Goal: Information Seeking & Learning: Learn about a topic

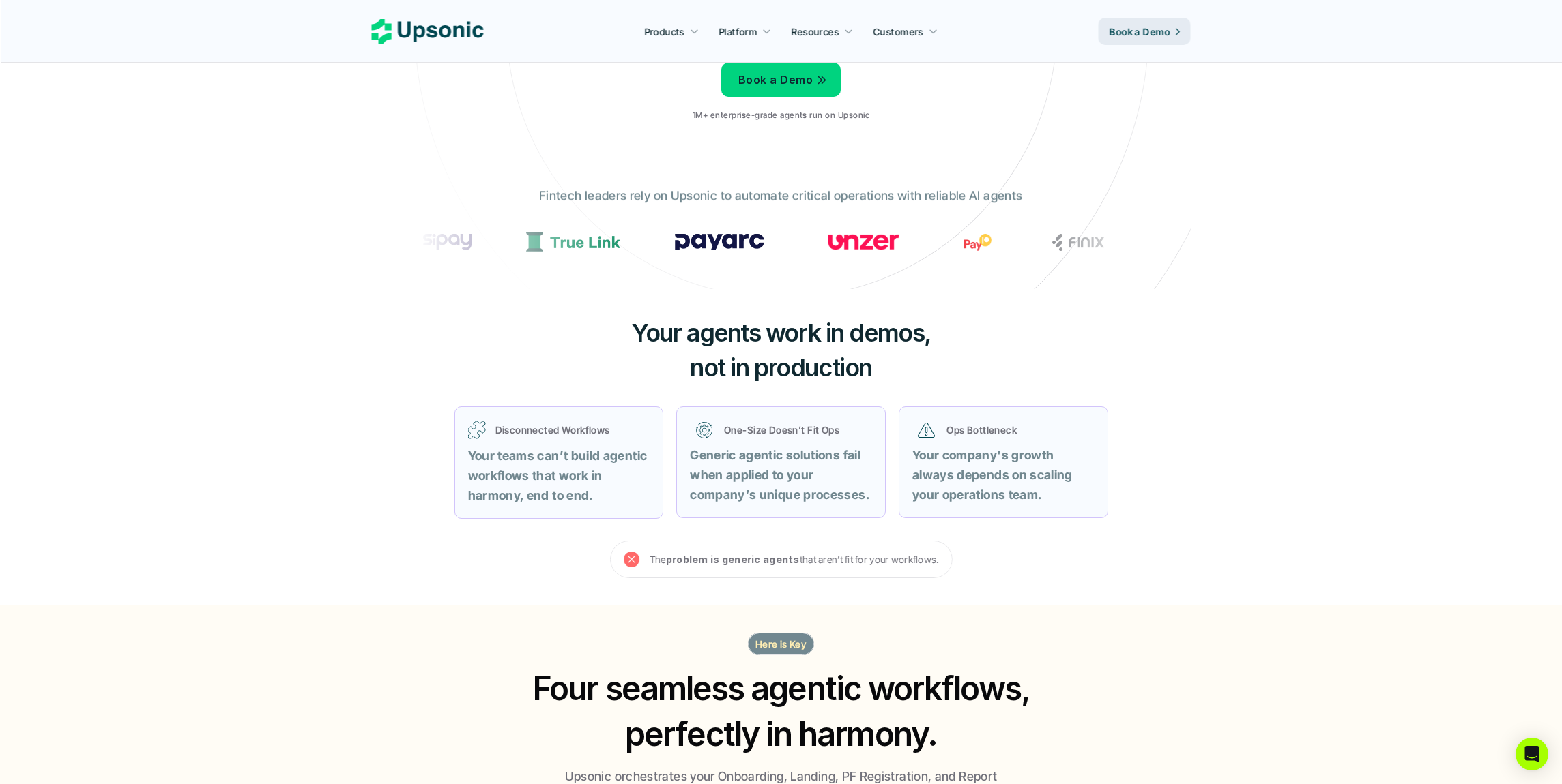
scroll to position [464, 0]
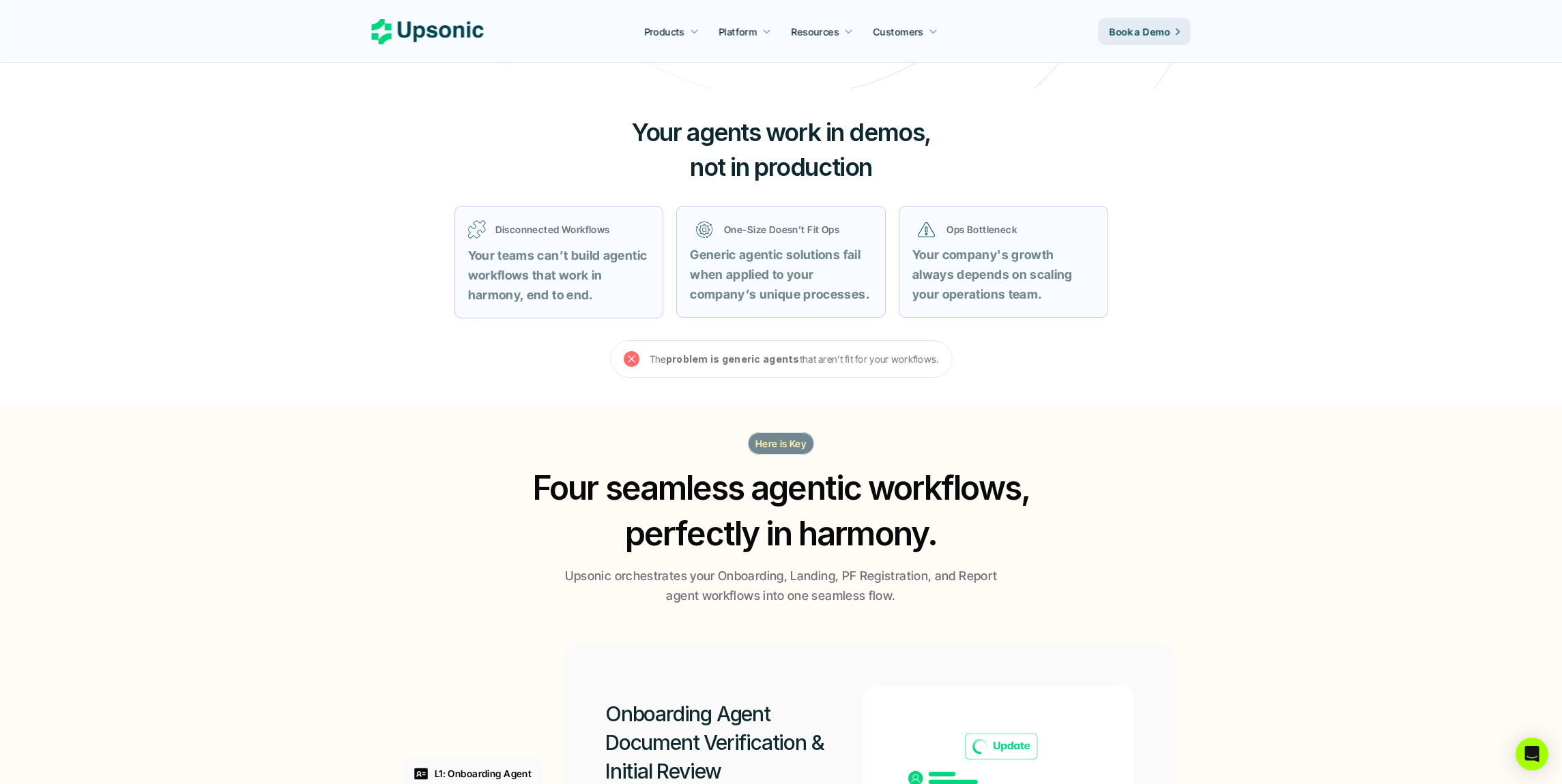
click at [1246, 475] on section "Here is Key Four seamless agentic workflows, perfectly in harmony. Upsonic orch…" at bounding box center [781, 752] width 1562 height 695
click at [1244, 469] on section "Here is Key Four seamless agentic workflows, perfectly in harmony. Upsonic orch…" at bounding box center [781, 752] width 1562 height 695
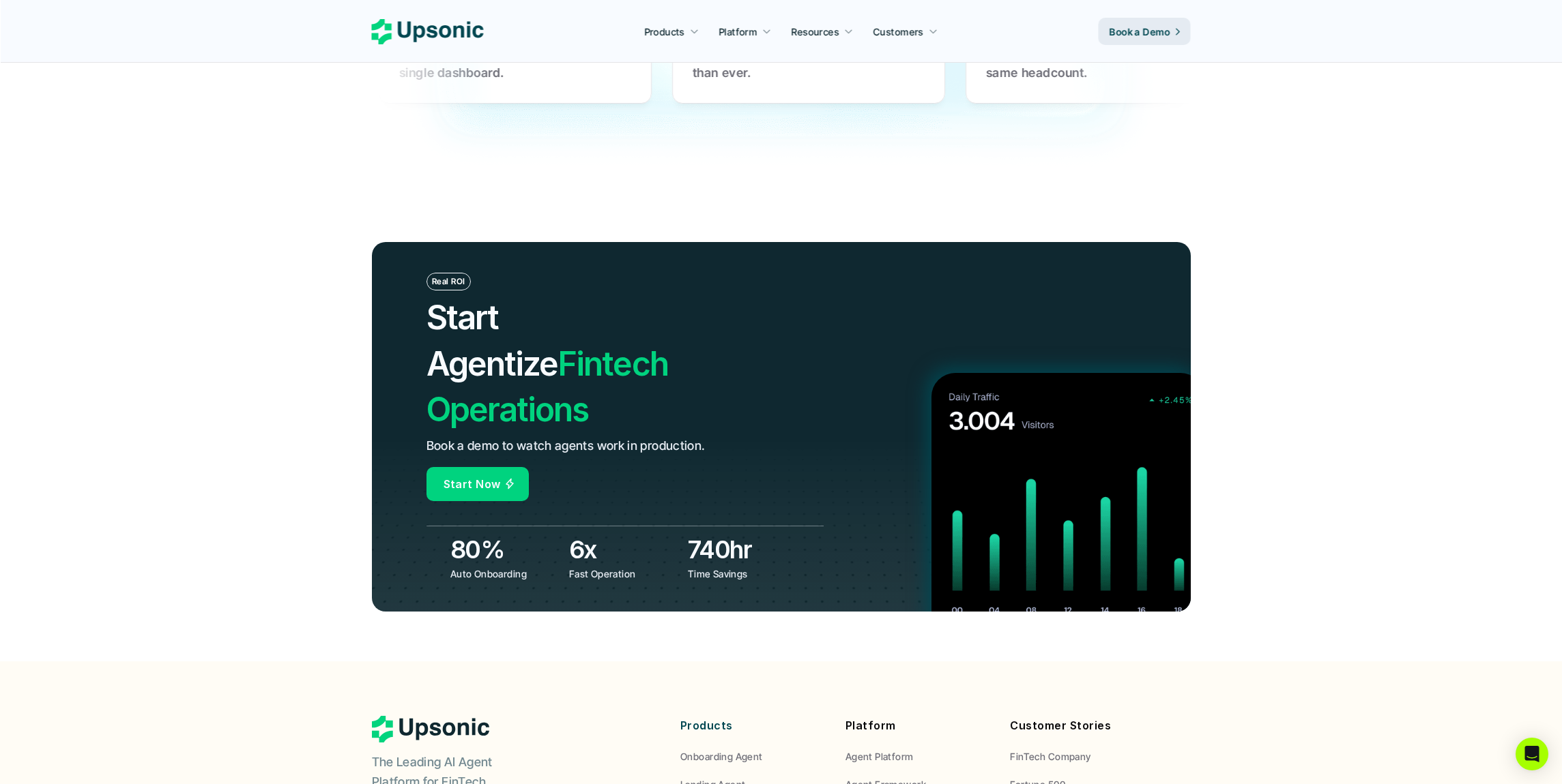
scroll to position [4671, 0]
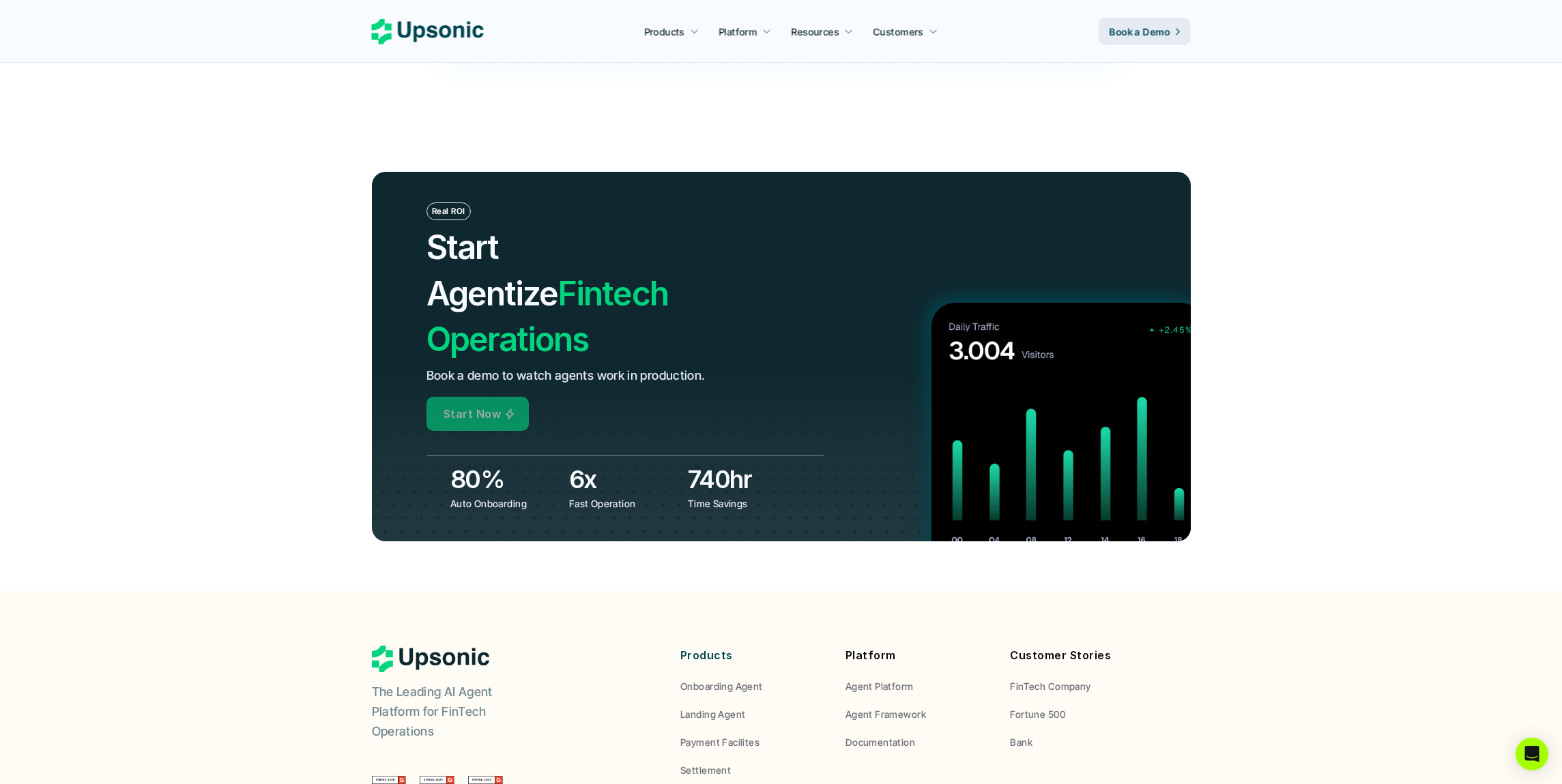
click at [484, 404] on p "Start Now" at bounding box center [472, 414] width 57 height 19
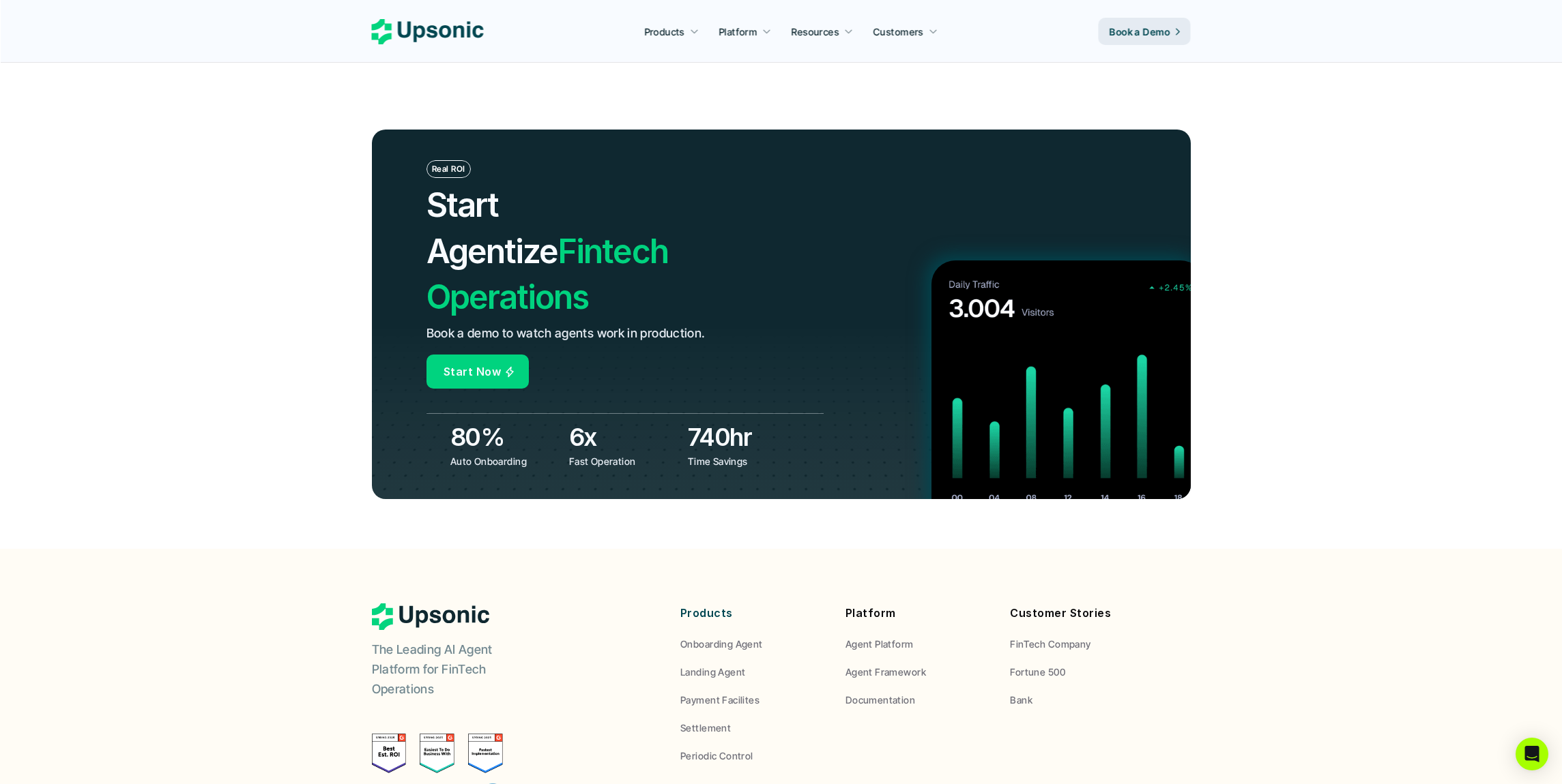
scroll to position [4915, 0]
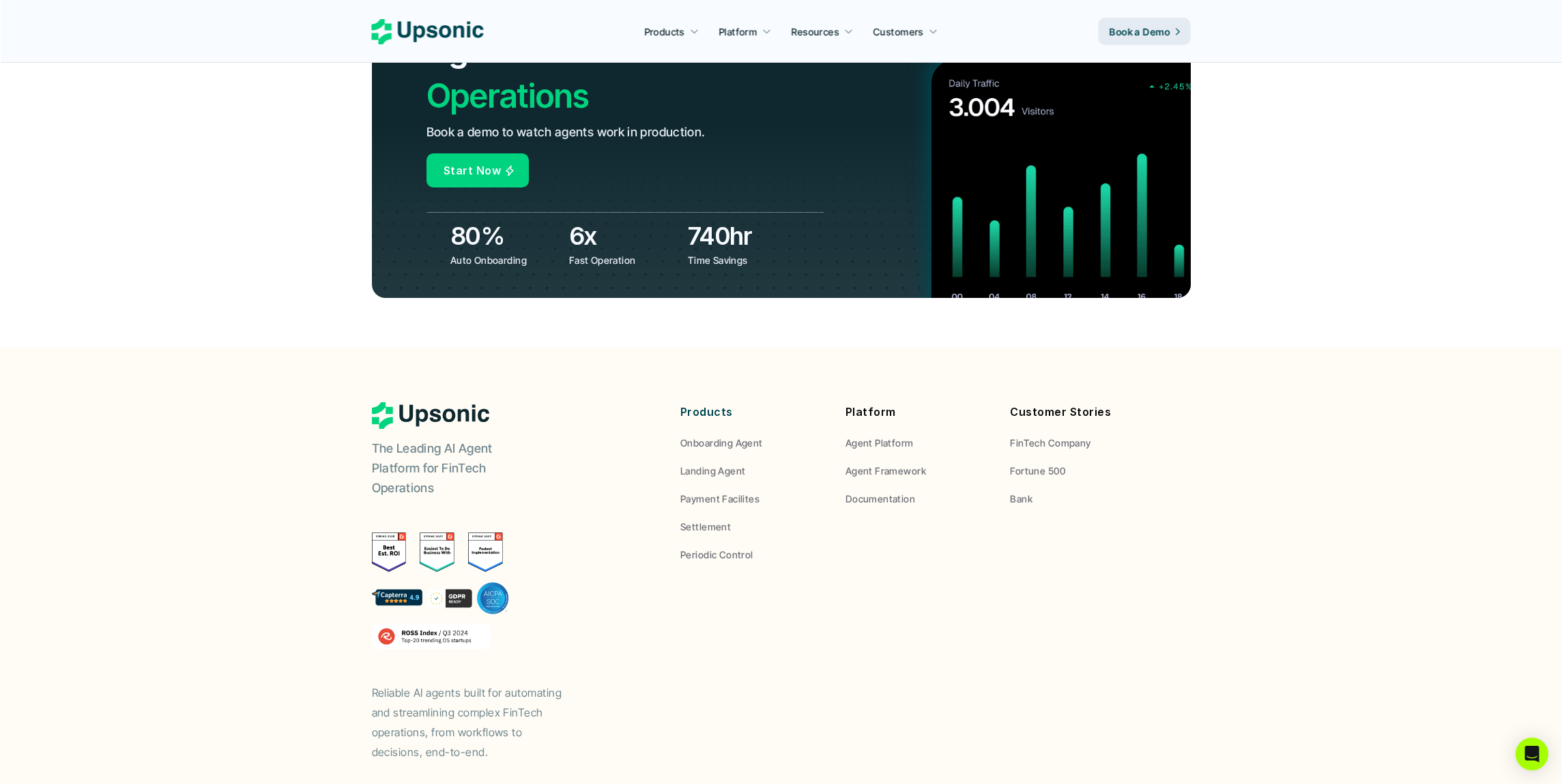
click at [435, 533] on img at bounding box center [437, 552] width 35 height 40
click at [375, 533] on img at bounding box center [390, 552] width 35 height 40
drag, startPoint x: 280, startPoint y: 534, endPoint x: 366, endPoint y: 537, distance: 86.1
click at [280, 534] on footer "The Leading AI Agent Platform for FinTech Operations Reliable AI agents built f…" at bounding box center [781, 605] width 1562 height 515
click at [507, 582] on img at bounding box center [441, 598] width 137 height 33
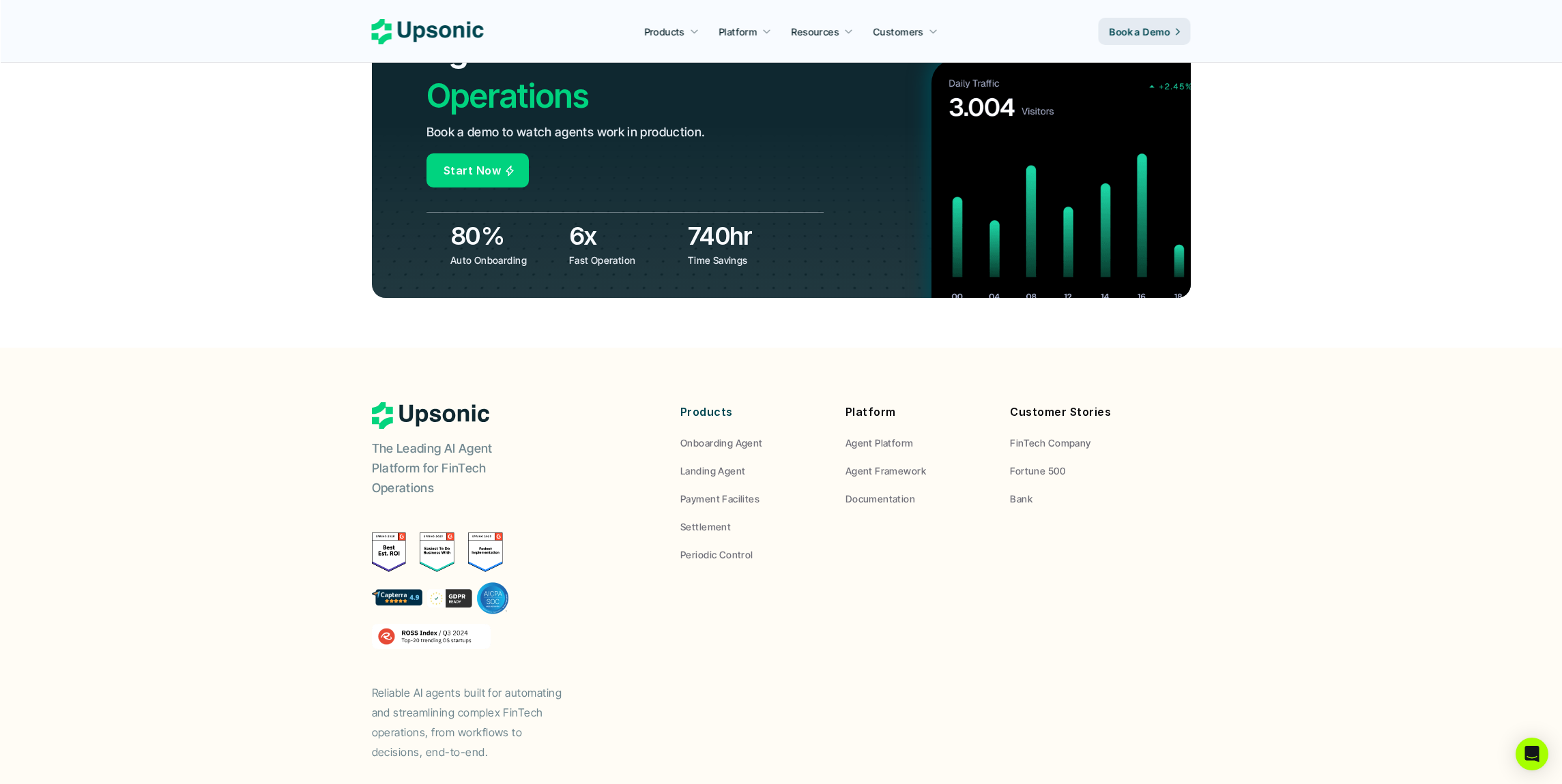
click at [385, 582] on img at bounding box center [441, 598] width 137 height 33
drag, startPoint x: 286, startPoint y: 541, endPoint x: 342, endPoint y: 560, distance: 59.1
click at [286, 541] on footer "The Leading AI Agent Platform for FinTech Operations Reliable AI agents built f…" at bounding box center [781, 605] width 1562 height 515
click at [449, 624] on img at bounding box center [431, 637] width 119 height 25
click at [270, 553] on footer "The Leading AI Agent Platform for FinTech Operations Reliable AI agents built f…" at bounding box center [781, 605] width 1562 height 515
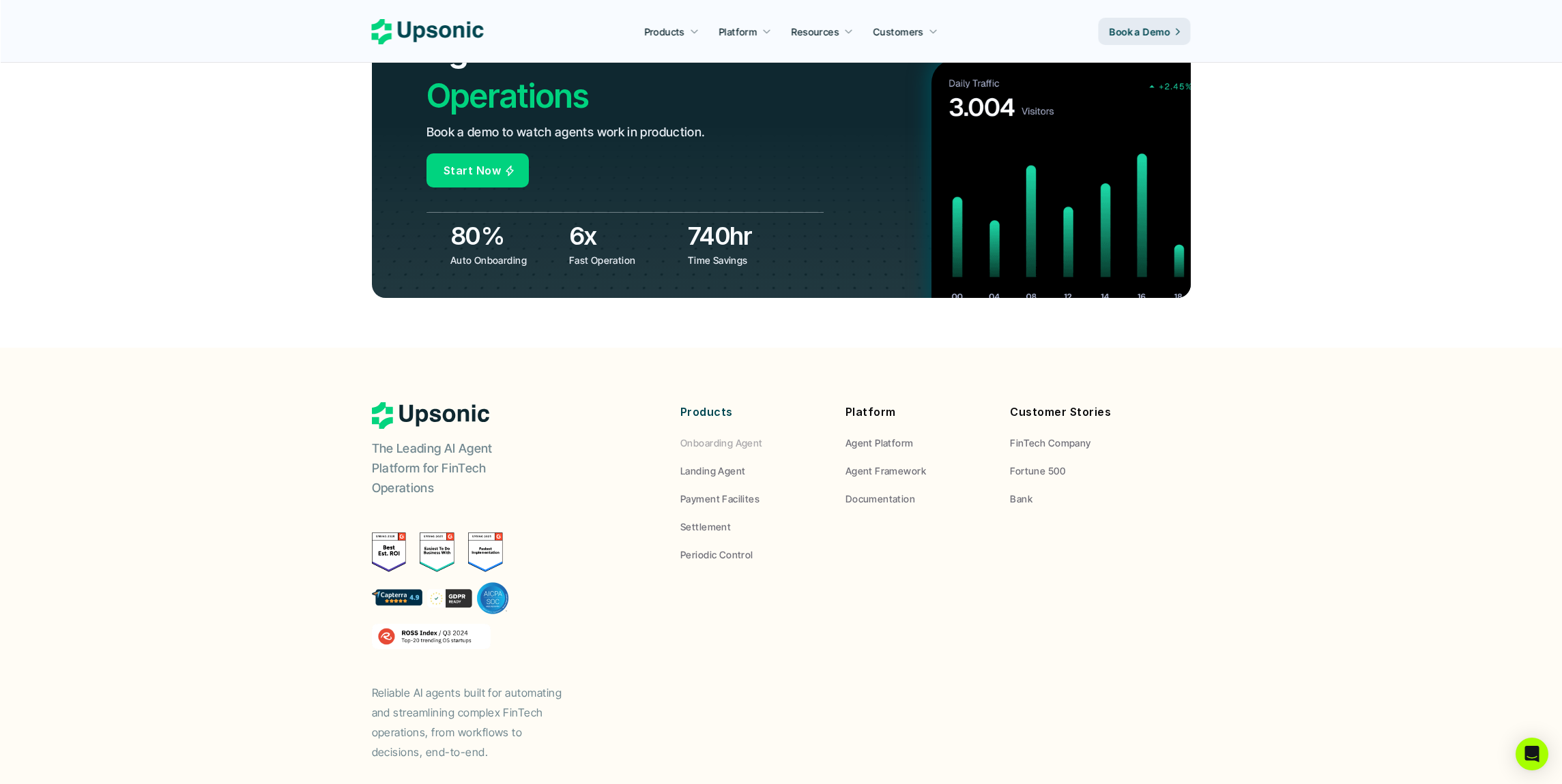
click at [752, 436] on p "Onboarding Agent" at bounding box center [721, 443] width 82 height 15
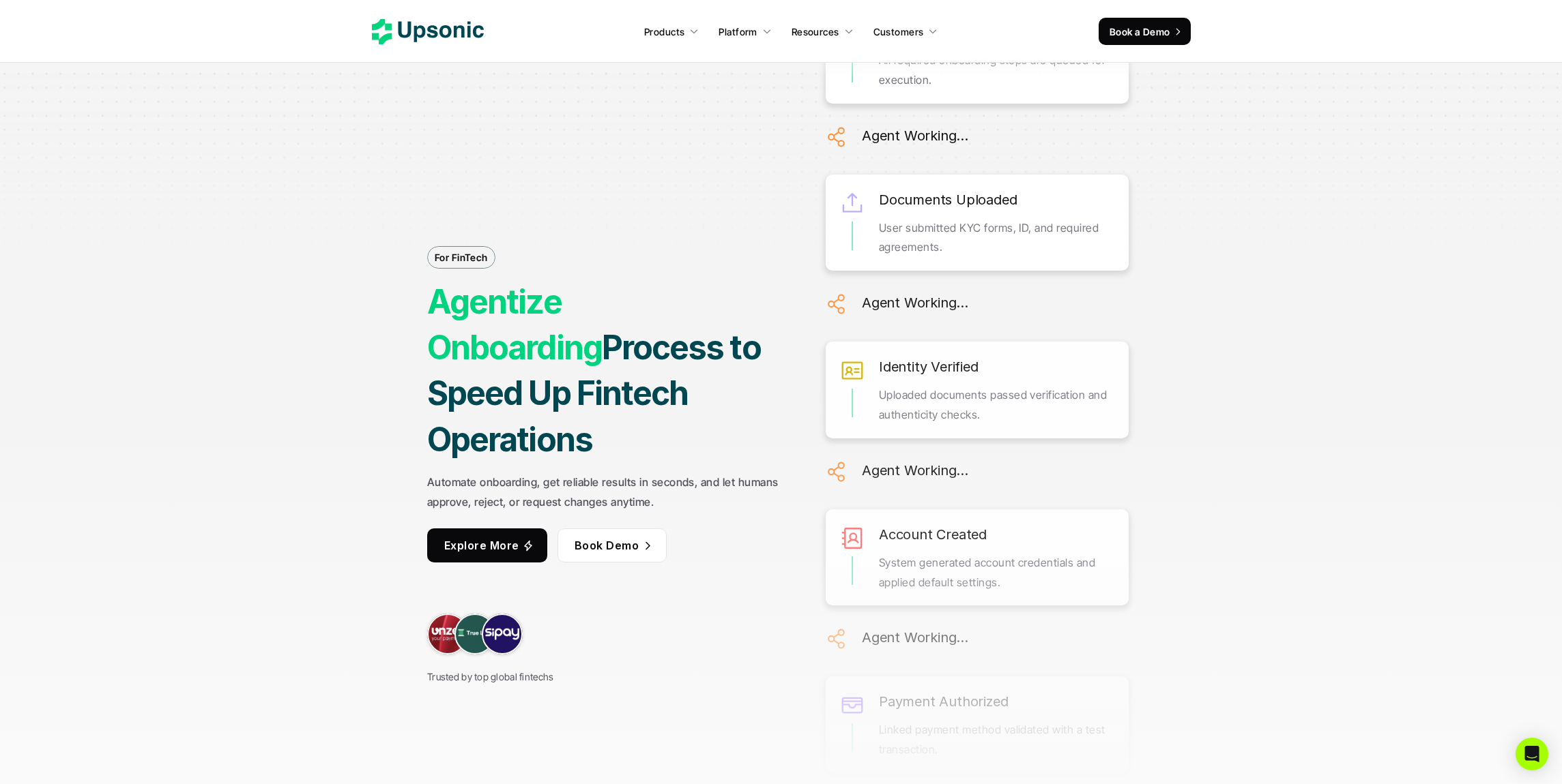
click at [296, 421] on div "For FinTech Agentize Onboarding Process to Speed Up Fintech Operations Automate…" at bounding box center [781, 392] width 1023 height 784
click at [303, 420] on div "For FinTech Agentize Onboarding Process to Speed Up Fintech Operations Automate…" at bounding box center [781, 392] width 1023 height 784
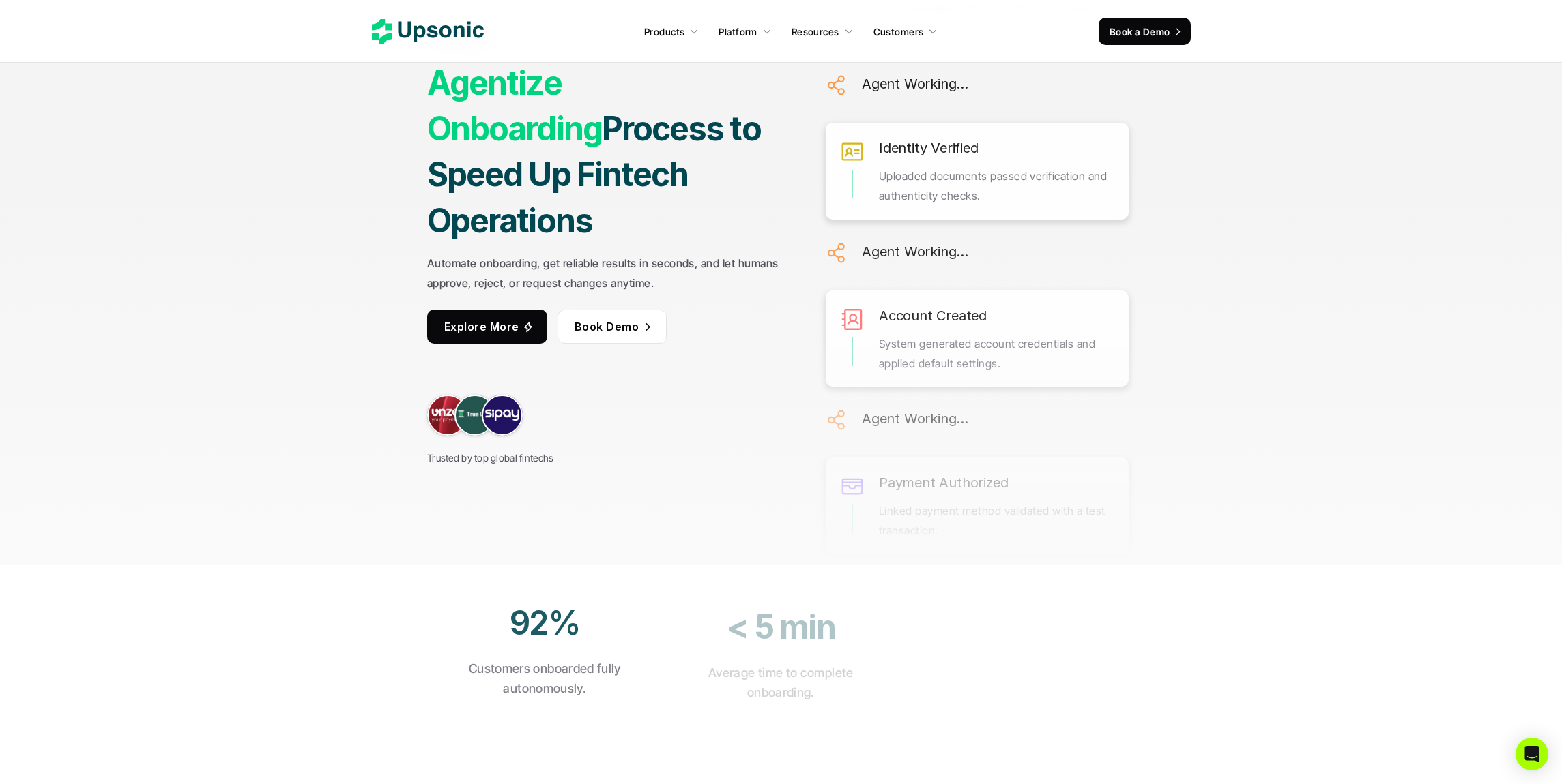
click at [308, 414] on div "For FinTech Agentize Onboarding Process to Speed Up Fintech Operations Automate…" at bounding box center [781, 173] width 1023 height 784
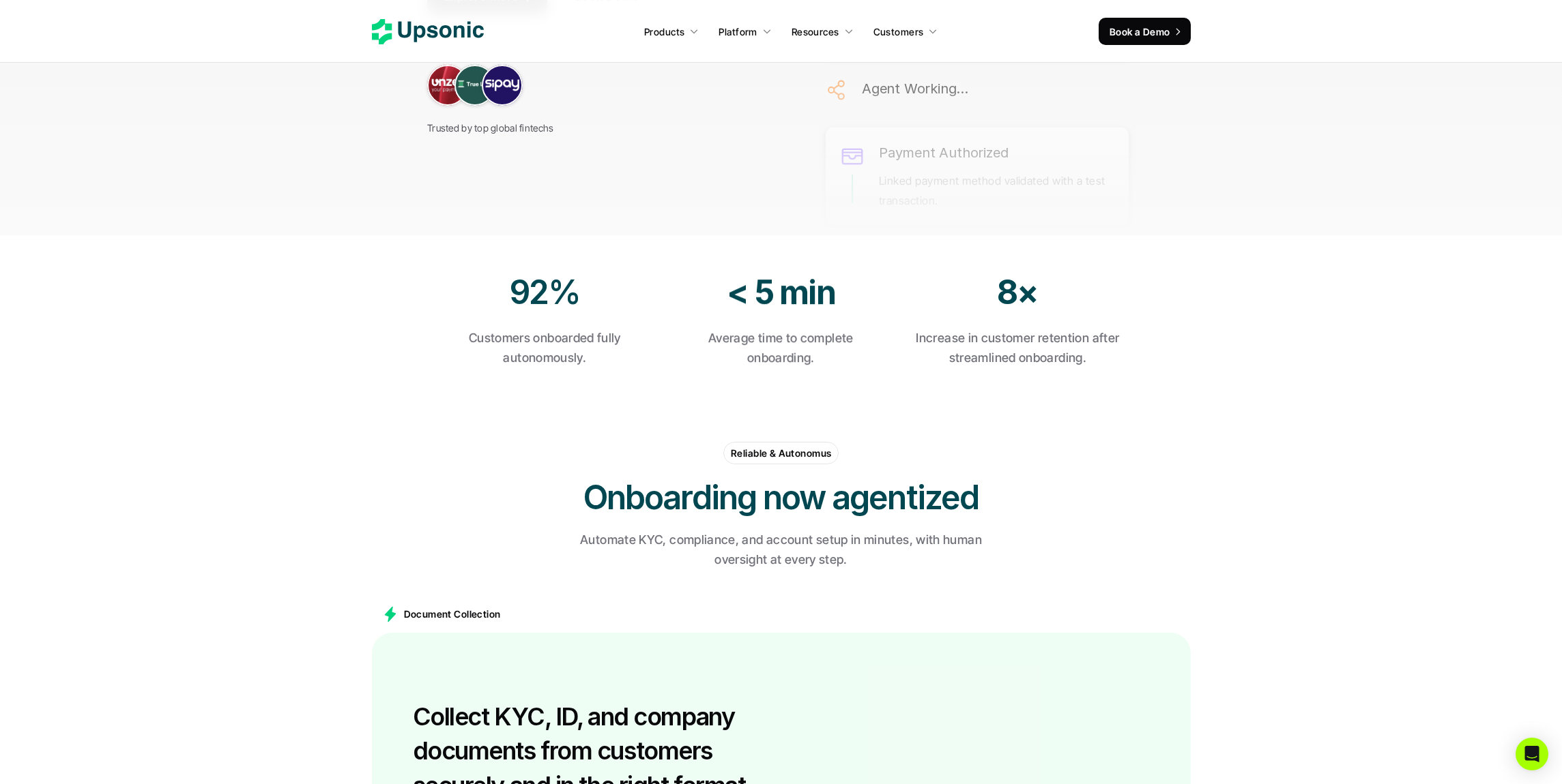
click at [308, 414] on section "Reliable & Autonomus Onboarding now agentized Automate KYC, compliance, and acc…" at bounding box center [781, 492] width 1562 height 180
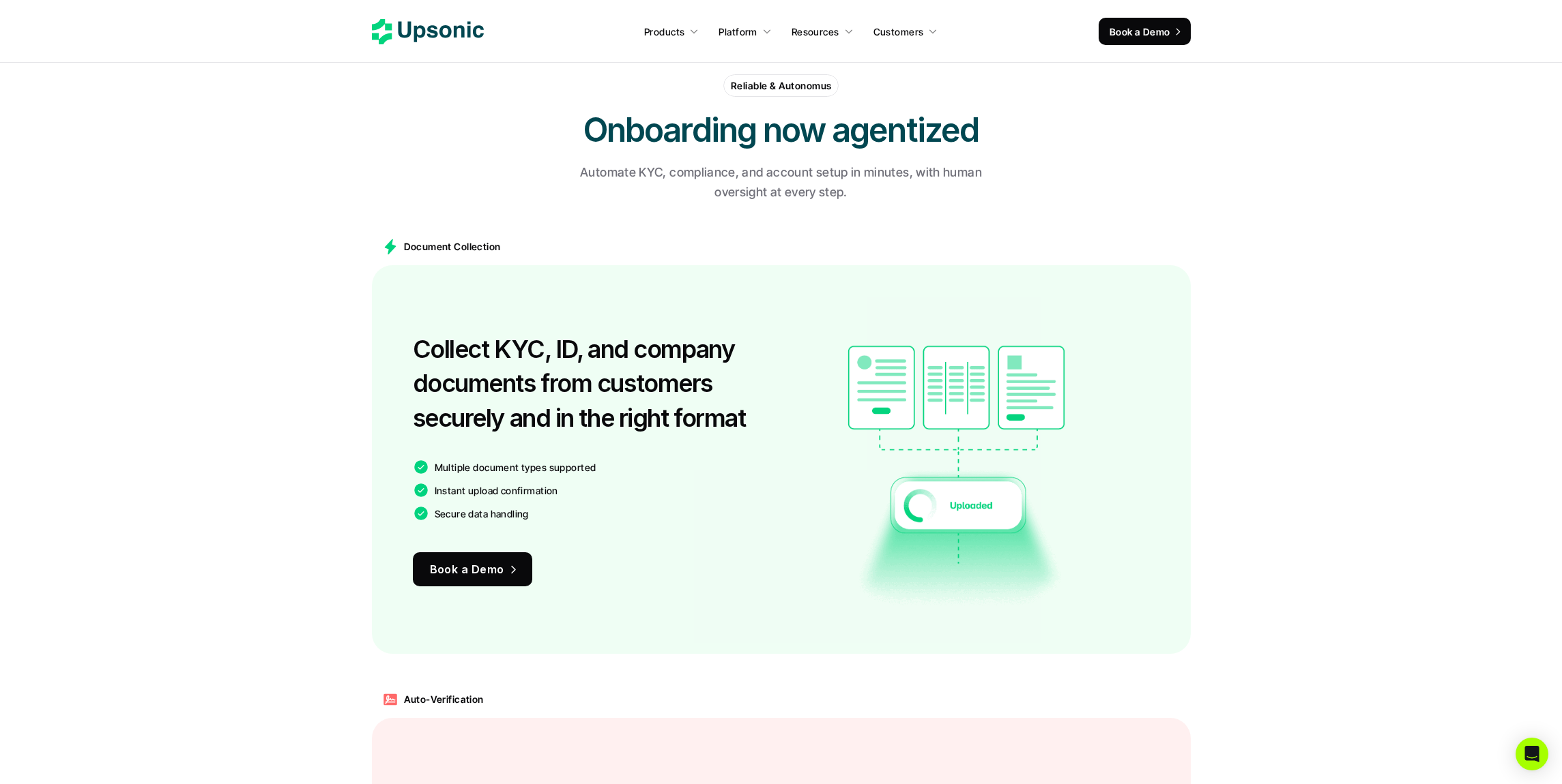
click at [308, 412] on main "Document Collection Collect KYC, ID, and company documents from customers secur…" at bounding box center [781, 441] width 1562 height 453
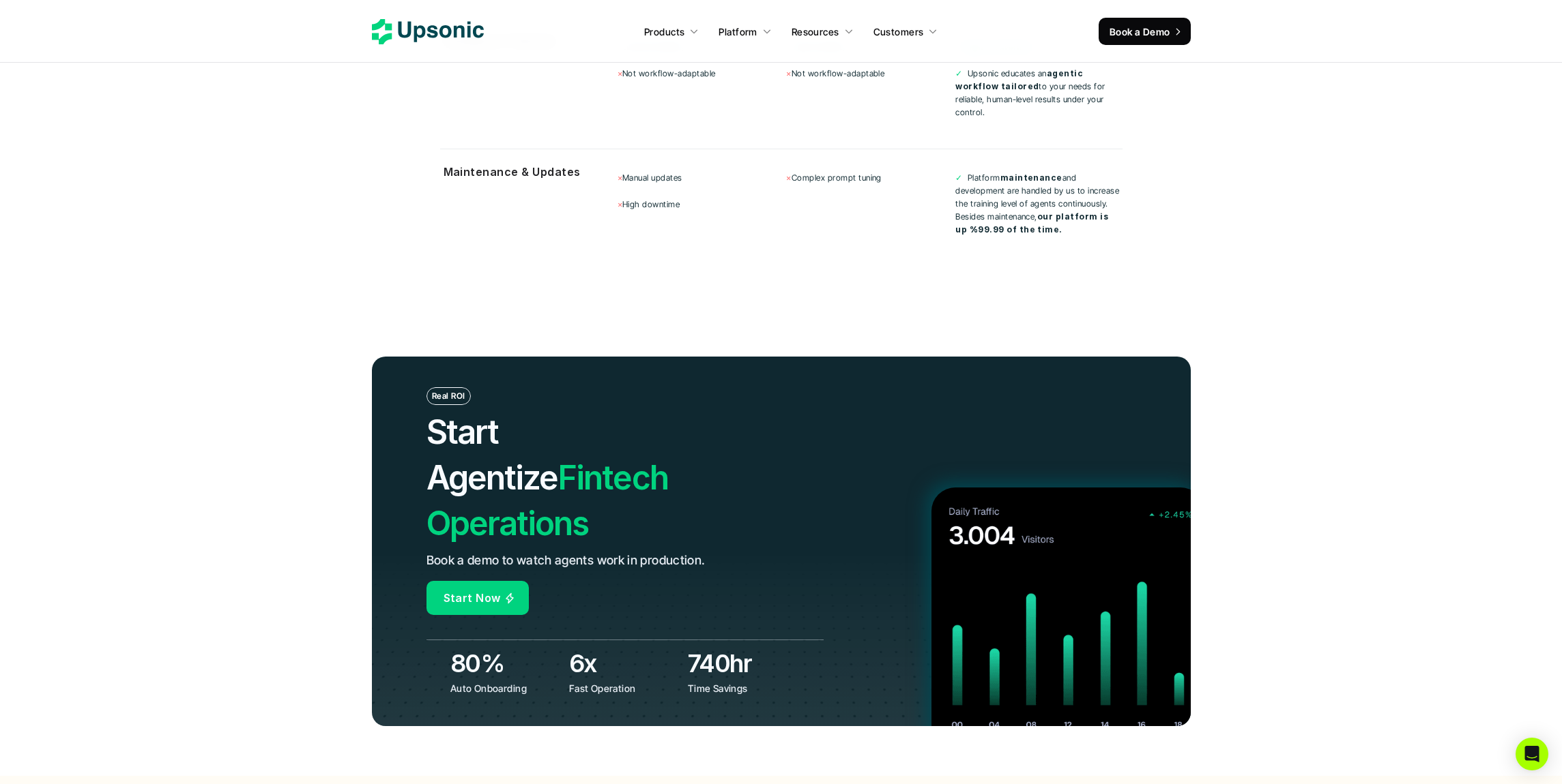
scroll to position [5306, 0]
